Goal: Task Accomplishment & Management: Use online tool/utility

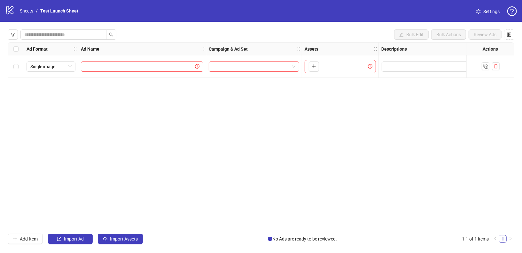
click at [465, 131] on div "Ad Format Ad Name Campaign & Ad Set Assets Descriptions Headlines Primary Texts…" at bounding box center [261, 136] width 507 height 189
click at [414, 117] on div "Ad Format Ad Name Campaign & Ad Set Assets Descriptions Headlines Primary Texts…" at bounding box center [261, 136] width 507 height 189
click at [346, 141] on div "Ad Format Ad Name Campaign & Ad Set Assets Descriptions Headlines Primary Texts…" at bounding box center [261, 136] width 507 height 189
click at [424, 147] on div "Ad Format Ad Name Campaign & Ad Set Assets Descriptions Headlines Primary Texts…" at bounding box center [261, 136] width 507 height 189
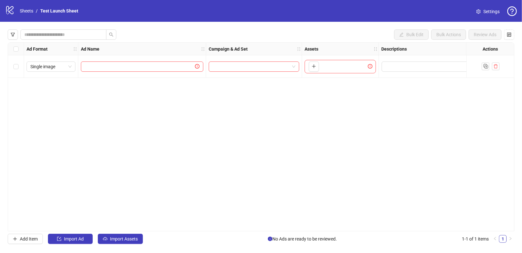
click at [16, 210] on div "Ad Format Ad Name Campaign & Ad Set Assets Descriptions Headlines Primary Texts…" at bounding box center [261, 136] width 507 height 189
click at [249, 108] on div "Ad Format Ad Name Campaign & Ad Set Assets Descriptions Headlines Primary Texts…" at bounding box center [261, 136] width 507 height 189
click at [486, 10] on span "Settings" at bounding box center [492, 11] width 16 height 7
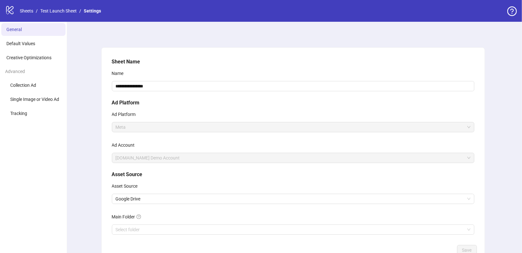
click at [10, 12] on icon at bounding box center [9, 10] width 7 height 8
click at [23, 11] on link "Sheets" at bounding box center [27, 10] width 16 height 7
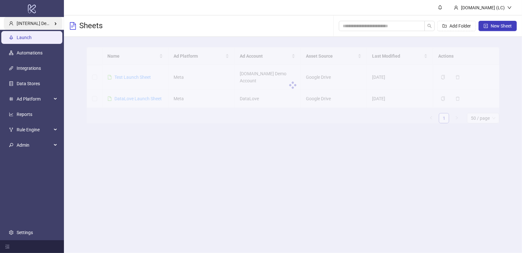
click at [30, 23] on span "[INTERNAL] Demo Account" at bounding box center [44, 23] width 54 height 5
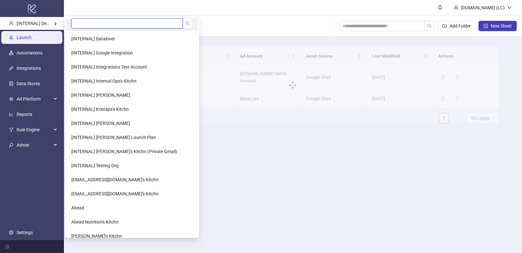
click at [90, 24] on input "search" at bounding box center [127, 23] width 112 height 10
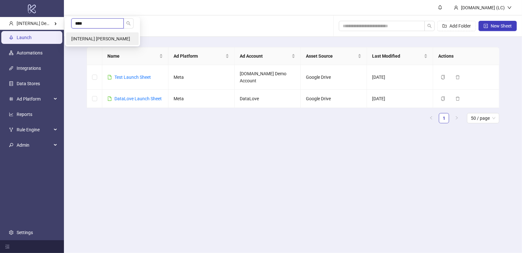
type input "****"
click at [117, 38] on li "[INTERNAL] Lise Test" at bounding box center [102, 38] width 73 height 13
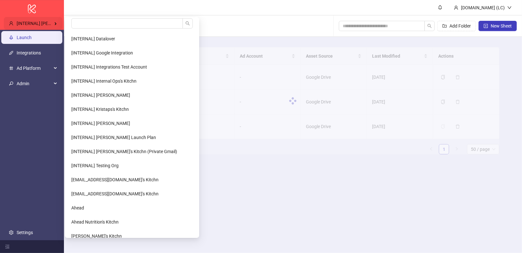
click at [53, 19] on div "[INTERNAL] [PERSON_NAME]" at bounding box center [33, 23] width 59 height 13
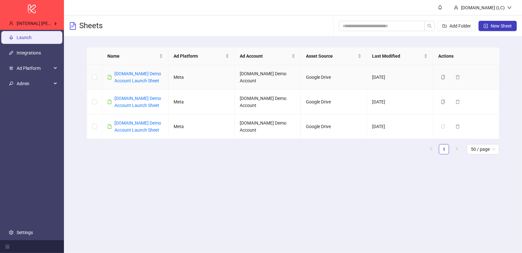
click at [132, 76] on div "Kitchn.io Demo Account Launch Sheet" at bounding box center [138, 77] width 49 height 14
click at [139, 73] on link "Kitchn.io Demo Account Launch Sheet" at bounding box center [137, 77] width 47 height 12
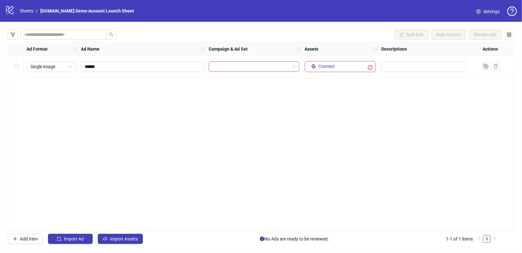
click at [9, 10] on icon "logo/logo-mobile" at bounding box center [10, 10] width 10 height 10
click at [22, 10] on link "Sheets" at bounding box center [27, 10] width 16 height 7
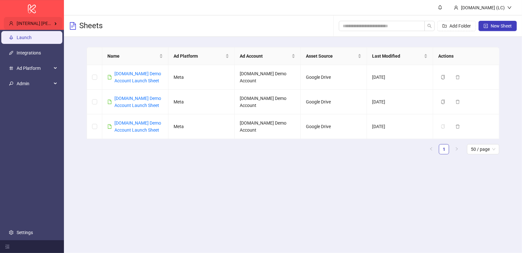
click at [46, 20] on div "[INTERNAL] [PERSON_NAME]" at bounding box center [33, 23] width 59 height 13
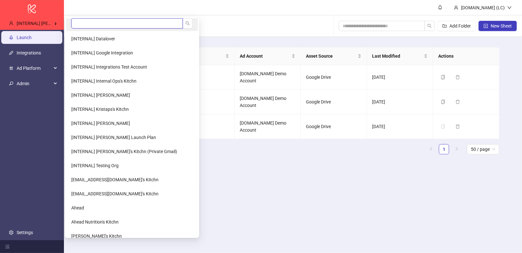
click at [80, 24] on input "search" at bounding box center [127, 23] width 112 height 10
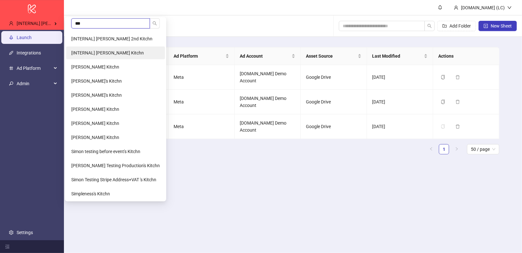
type input "***"
click at [141, 54] on li "[INTERNAL] Simon's Kitchn" at bounding box center [115, 52] width 99 height 13
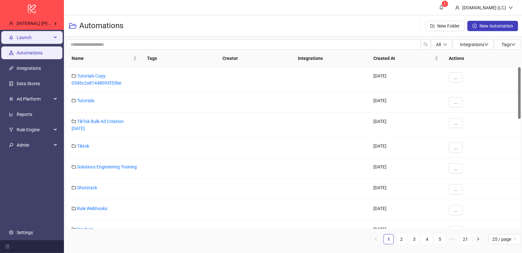
click at [42, 40] on span "Launch" at bounding box center [34, 37] width 35 height 13
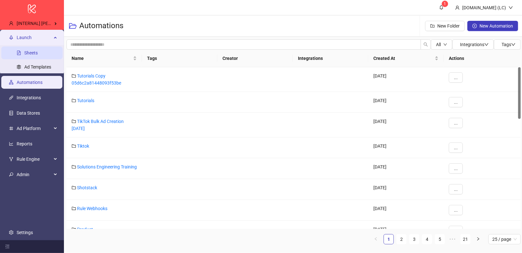
click at [38, 54] on link "Sheets" at bounding box center [30, 52] width 13 height 5
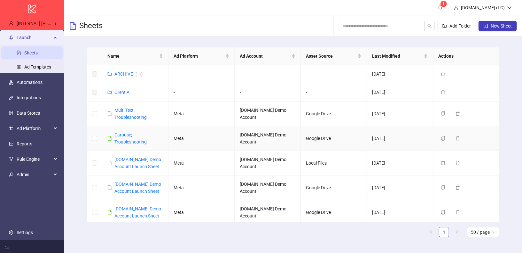
click at [129, 135] on link "Carouse; Troubleshooting" at bounding box center [130, 138] width 32 height 12
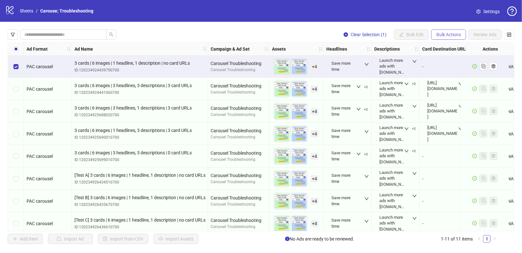
click at [451, 34] on span "Bulk Actions" at bounding box center [449, 34] width 25 height 5
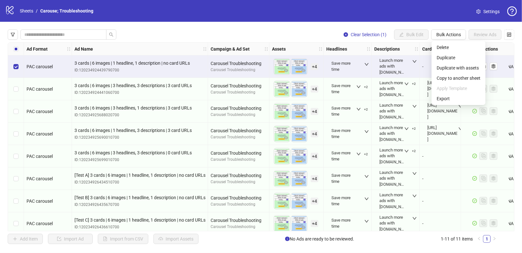
click at [10, 9] on icon "logo/logo-mobile" at bounding box center [10, 10] width 10 height 10
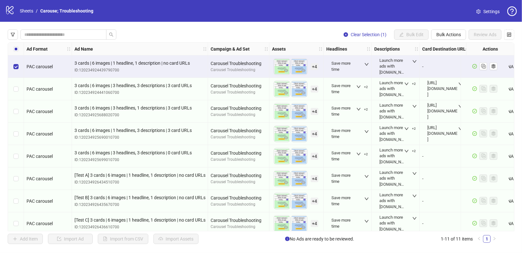
click at [11, 11] on icon "logo/logo-mobile" at bounding box center [10, 10] width 10 height 10
click at [23, 11] on link "Sheets" at bounding box center [27, 10] width 16 height 7
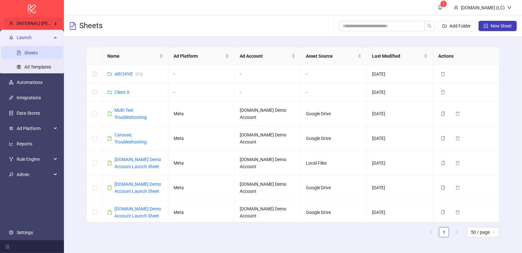
click at [36, 21] on span "[INTERNAL] [PERSON_NAME] Kitchn" at bounding box center [53, 23] width 73 height 5
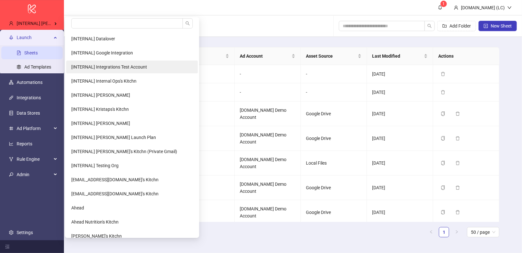
scroll to position [0, 0]
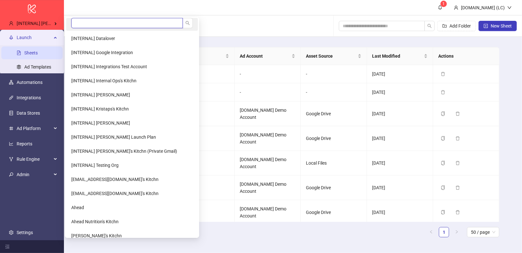
click at [120, 22] on input "search" at bounding box center [127, 23] width 112 height 10
click at [93, 25] on input "***" at bounding box center [127, 23] width 112 height 10
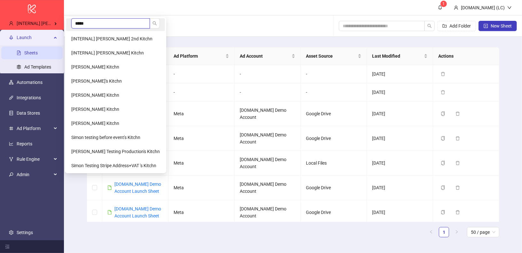
scroll to position [0, 0]
type input "*****"
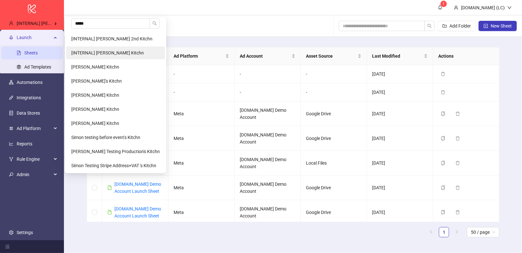
click at [114, 54] on span "[INTERNAL] [PERSON_NAME] Kitchn" at bounding box center [107, 52] width 73 height 5
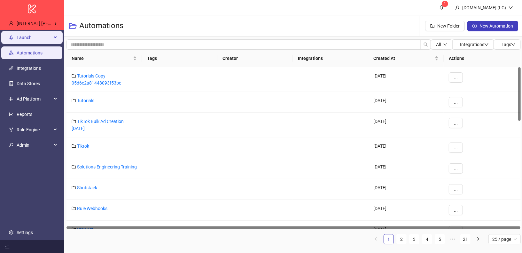
click at [27, 42] on span "Launch" at bounding box center [34, 37] width 35 height 13
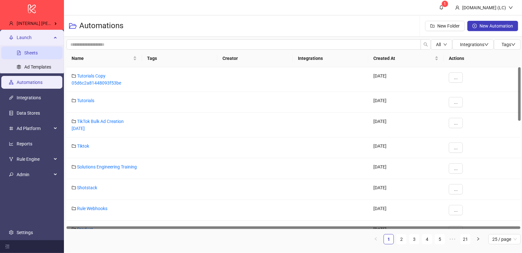
click at [38, 50] on link "Sheets" at bounding box center [30, 52] width 13 height 5
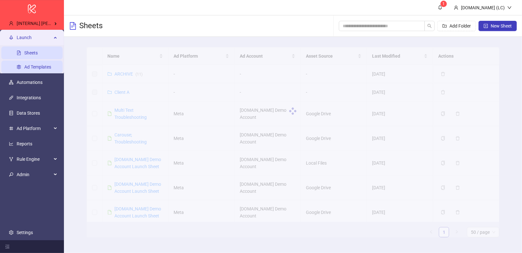
click at [37, 69] on link "Ad Templates" at bounding box center [37, 66] width 27 height 5
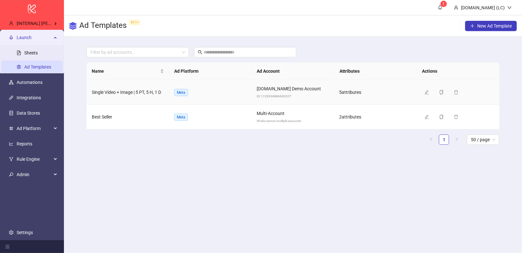
click at [137, 92] on span "Single Video + Image | 5 PT, 5 H, 1 D" at bounding box center [126, 92] width 69 height 5
click at [343, 91] on span "5 attribute s" at bounding box center [351, 92] width 22 height 5
click at [38, 55] on link "Sheets" at bounding box center [30, 52] width 13 height 5
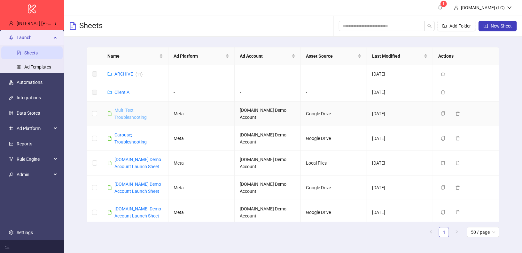
click at [121, 109] on link "Multi Text Troubleshooting" at bounding box center [130, 113] width 32 height 12
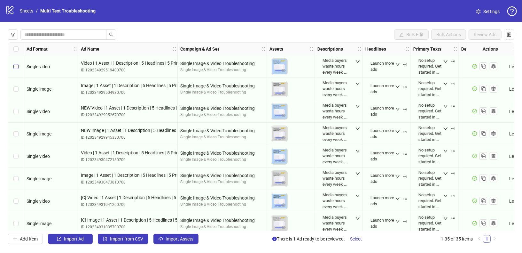
click at [18, 69] on label "Select row 1" at bounding box center [15, 66] width 5 height 7
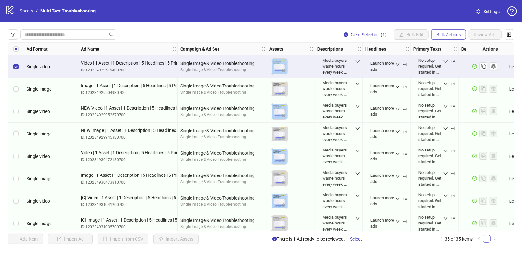
click at [448, 33] on span "Bulk Actions" at bounding box center [449, 34] width 25 height 5
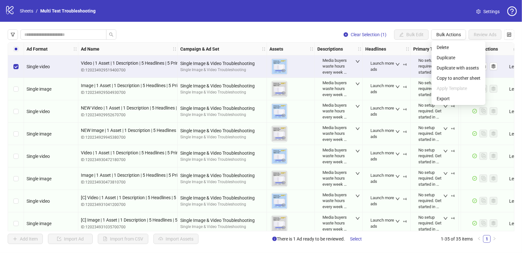
click at [504, 97] on div at bounding box center [485, 89] width 48 height 22
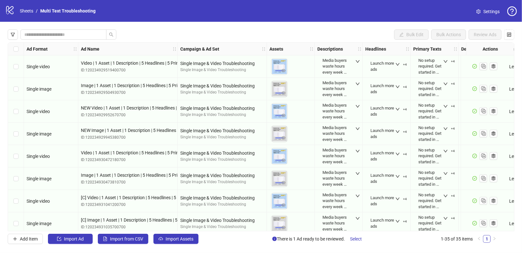
click at [5, 37] on div "Bulk Edit Bulk Actions Review Ads Ad Format Ad Name Campaign & Ad Set Assets De…" at bounding box center [261, 137] width 522 height 230
click at [326, 119] on div "Media buyers waste hours every week on launching ads, hunting down files, and d…" at bounding box center [335, 111] width 25 height 18
drag, startPoint x: 337, startPoint y: 118, endPoint x: 353, endPoint y: 118, distance: 16.0
click at [353, 118] on div "Media buyers waste hours every week on launching ads, hunting down files, and d…" at bounding box center [338, 110] width 37 height 25
click at [351, 115] on div "Media buyers waste hours every week on launching ads, hunting down files, and d…" at bounding box center [338, 110] width 37 height 25
